Goal: Task Accomplishment & Management: Manage account settings

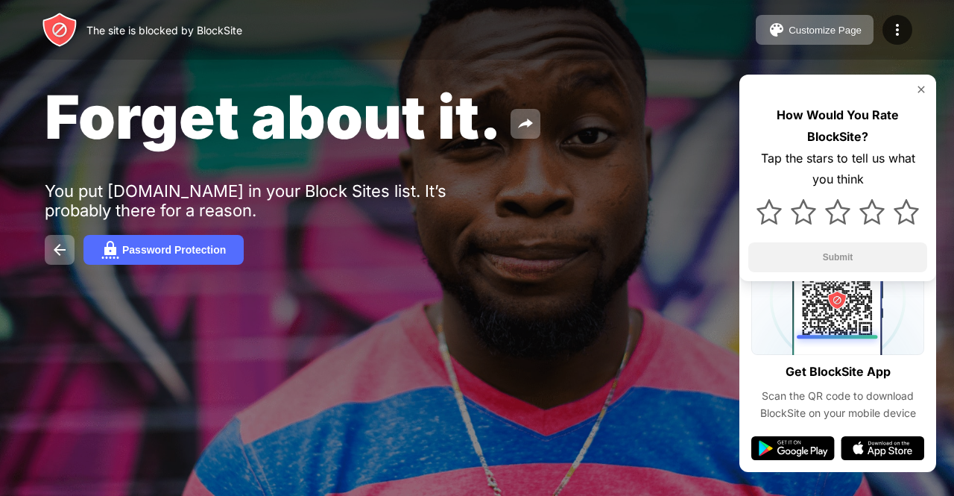
click at [853, 28] on div "Customize Page" at bounding box center [825, 30] width 73 height 11
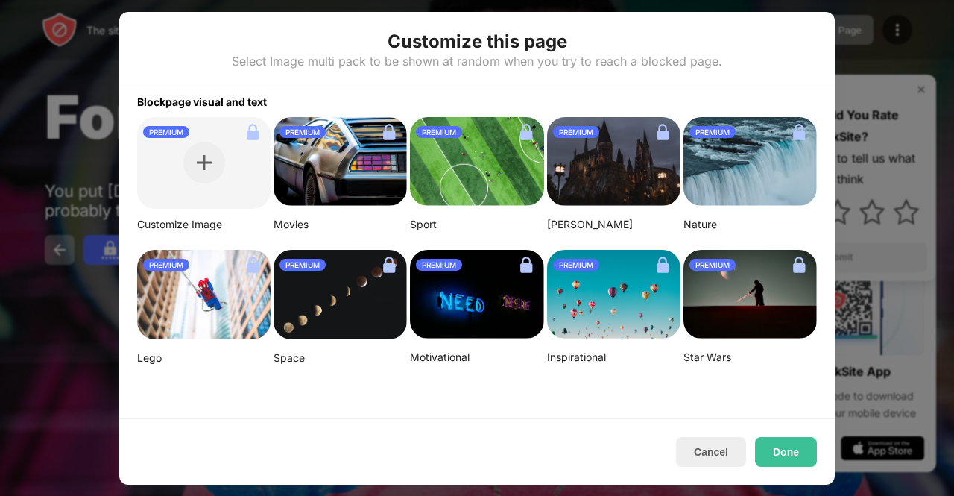
drag, startPoint x: 939, startPoint y: 42, endPoint x: 891, endPoint y: 24, distance: 51.2
click at [939, 42] on div at bounding box center [477, 248] width 954 height 496
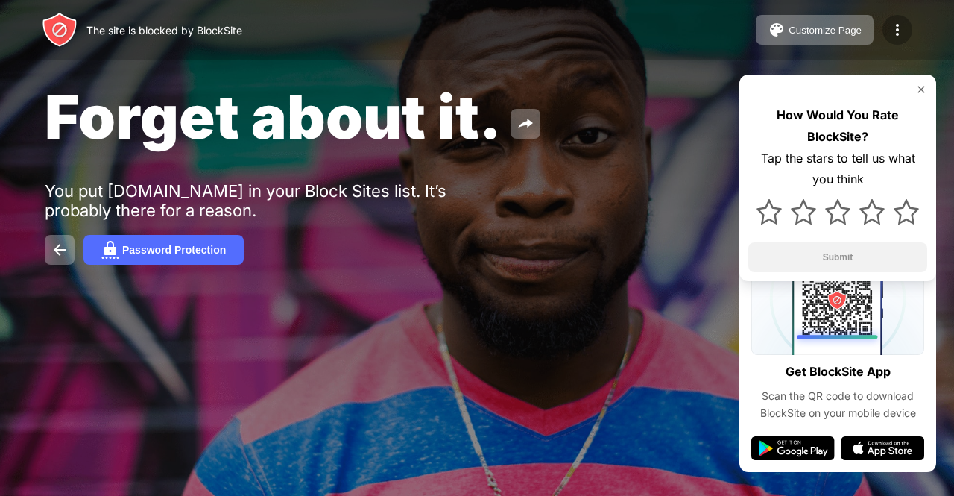
click at [894, 22] on img at bounding box center [897, 30] width 18 height 18
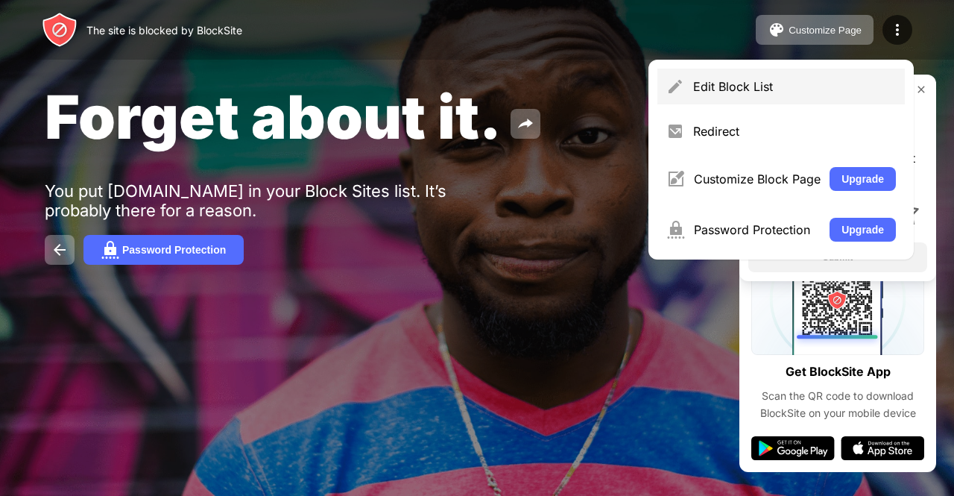
click at [792, 79] on div "Edit Block List" at bounding box center [794, 86] width 203 height 15
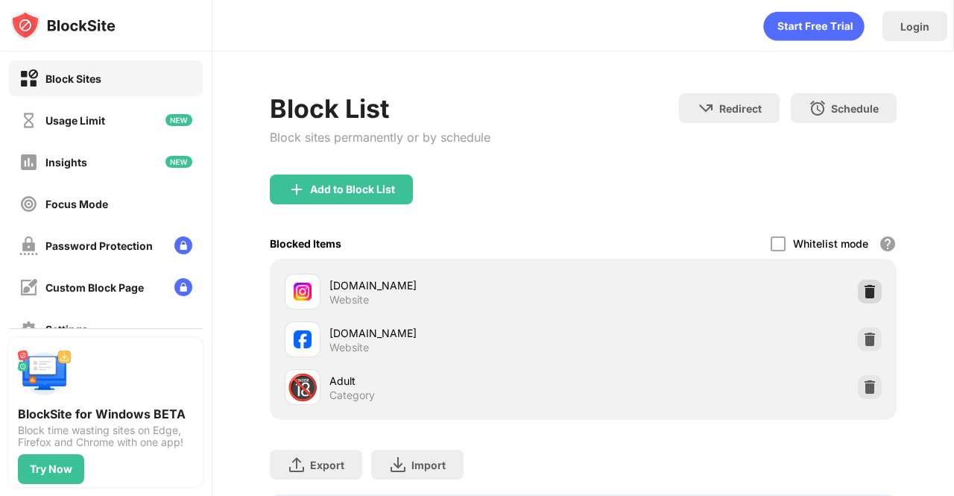
click at [862, 289] on img at bounding box center [869, 291] width 15 height 15
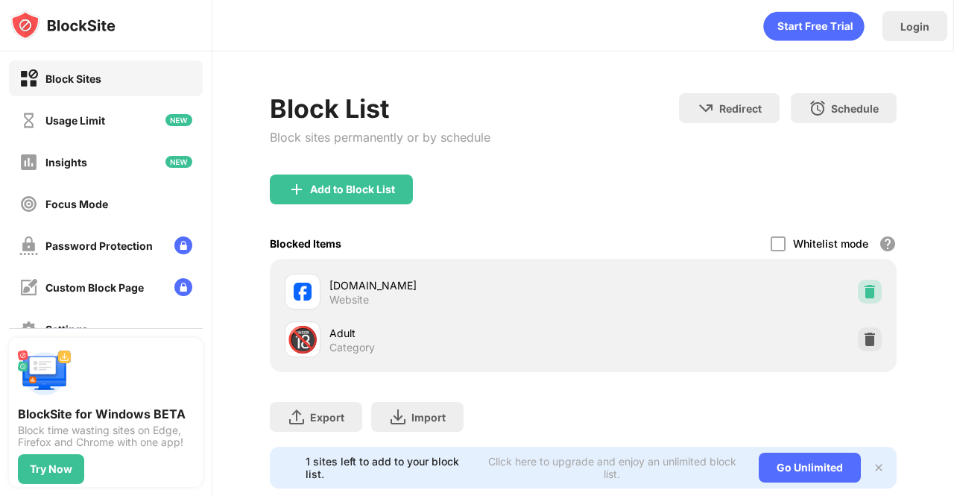
click at [864, 289] on img at bounding box center [869, 291] width 15 height 15
